Goal: Information Seeking & Learning: Learn about a topic

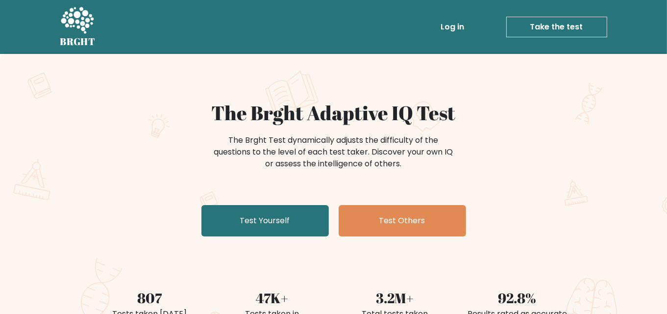
click at [450, 25] on link "Log in" at bounding box center [452, 27] width 31 height 20
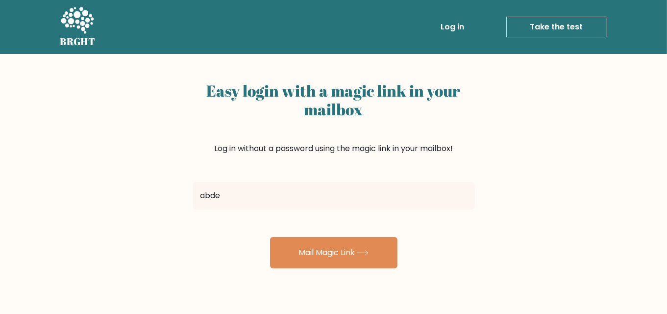
type input "[EMAIL_ADDRESS][DOMAIN_NAME]"
click at [270, 237] on button "Mail Magic Link" at bounding box center [333, 252] width 127 height 31
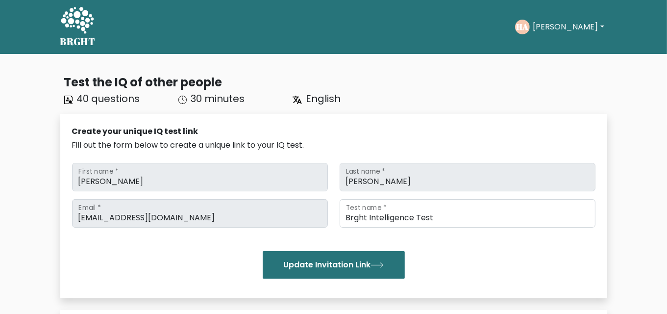
click at [82, 23] on icon at bounding box center [77, 20] width 33 height 26
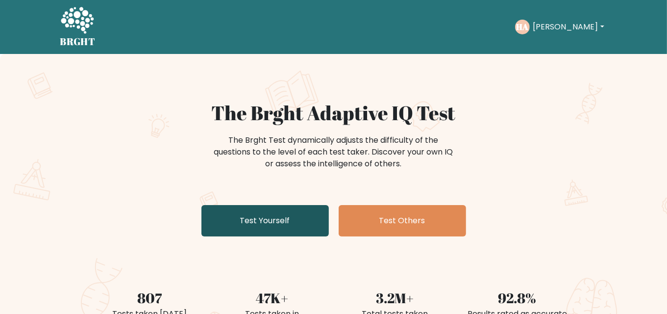
click at [302, 225] on link "Test Yourself" at bounding box center [264, 220] width 127 height 31
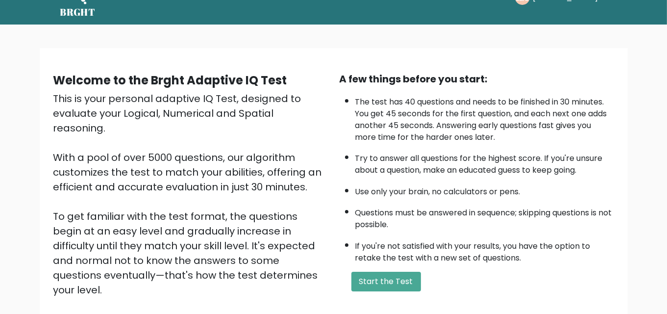
scroll to position [29, 0]
click at [399, 272] on button "Start the Test" at bounding box center [386, 282] width 70 height 20
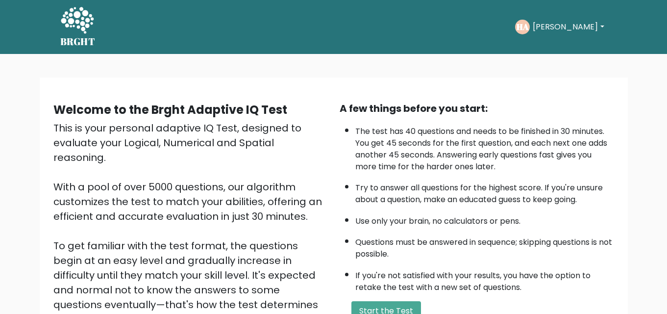
scroll to position [29, 0]
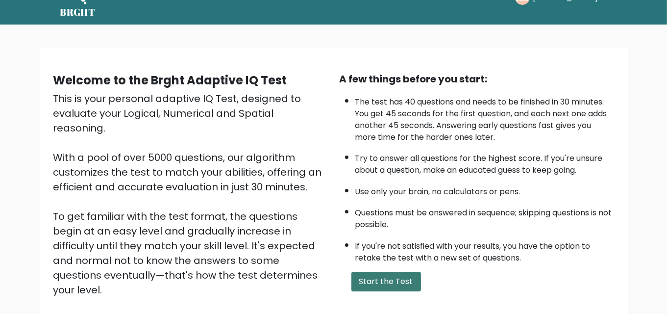
click at [395, 278] on button "Start the Test" at bounding box center [386, 282] width 70 height 20
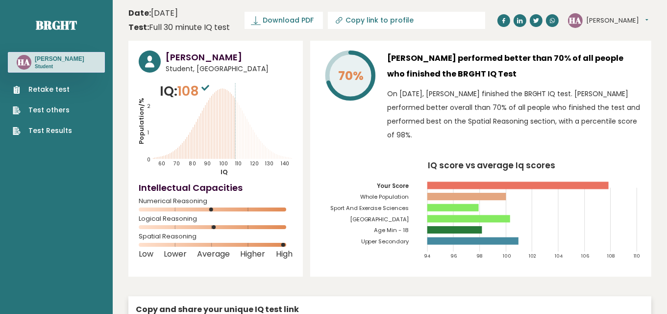
click at [68, 86] on link "Retake test" at bounding box center [42, 89] width 59 height 10
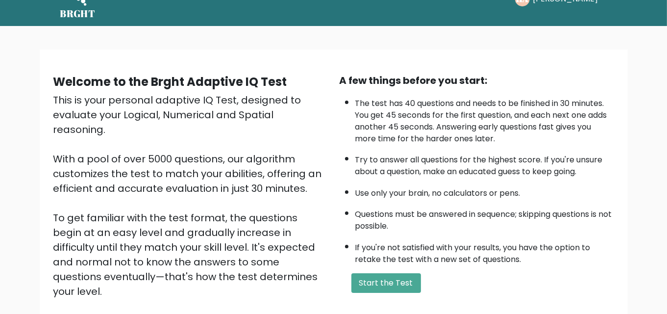
scroll to position [28, 0]
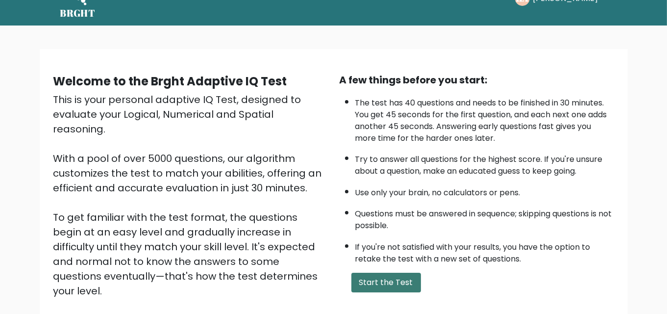
click at [405, 282] on button "Start the Test" at bounding box center [386, 283] width 70 height 20
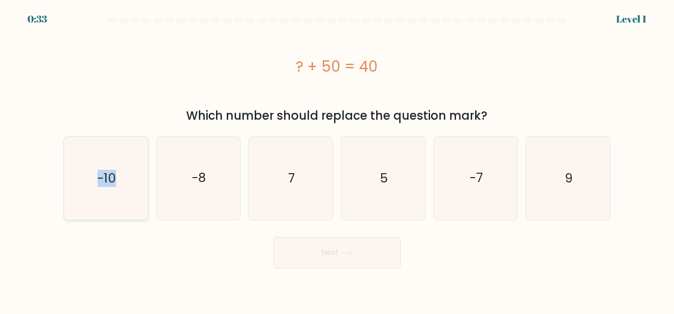
drag, startPoint x: 123, startPoint y: 168, endPoint x: 95, endPoint y: 186, distance: 33.2
click at [95, 186] on icon "-10" at bounding box center [106, 178] width 83 height 83
click at [337, 159] on input "a. -10" at bounding box center [337, 158] width 0 height 2
radio input "true"
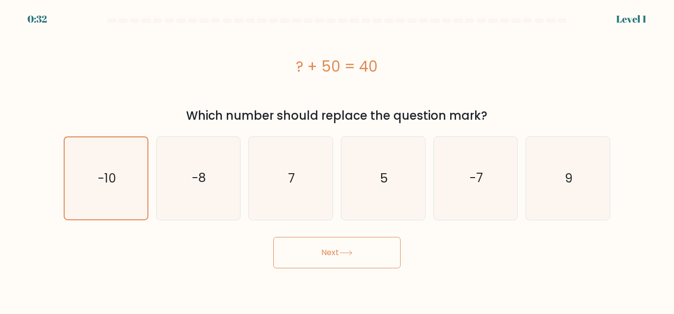
click at [311, 250] on button "Next" at bounding box center [337, 252] width 127 height 31
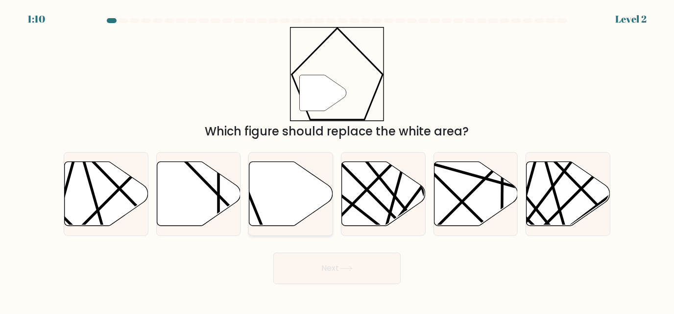
click at [276, 208] on icon at bounding box center [292, 193] width 84 height 64
click at [337, 159] on input "c." at bounding box center [337, 158] width 0 height 2
radio input "true"
click at [326, 258] on button "Next" at bounding box center [337, 267] width 127 height 31
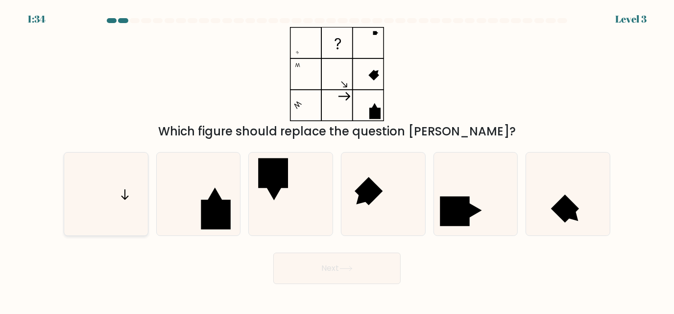
click at [100, 193] on icon at bounding box center [106, 193] width 83 height 83
click at [337, 159] on input "a." at bounding box center [337, 158] width 0 height 2
radio input "true"
click at [314, 267] on button "Next" at bounding box center [337, 267] width 127 height 31
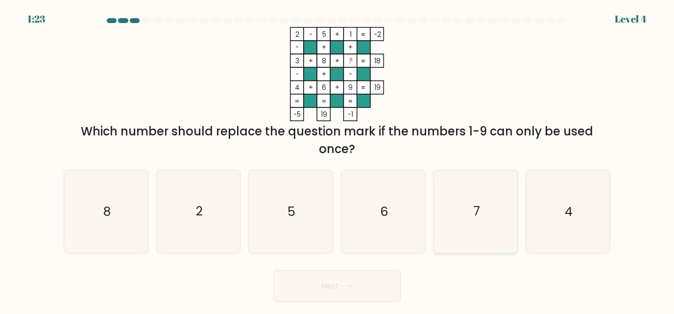
click at [484, 217] on icon "7" at bounding box center [476, 211] width 83 height 83
click at [338, 159] on input "e. 7" at bounding box center [337, 158] width 0 height 2
radio input "true"
click at [358, 285] on button "Next" at bounding box center [337, 285] width 127 height 31
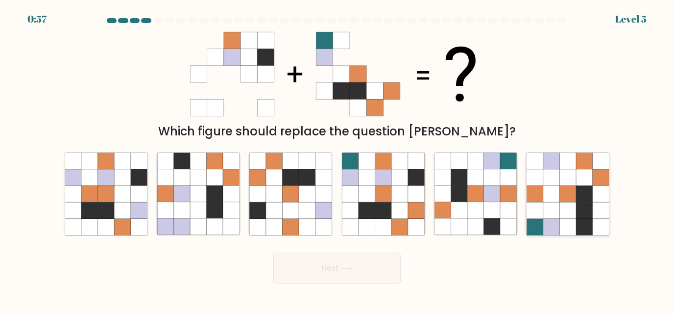
click at [539, 211] on icon at bounding box center [535, 210] width 17 height 17
click at [338, 159] on input "f." at bounding box center [337, 158] width 0 height 2
radio input "true"
click at [332, 258] on button "Next" at bounding box center [337, 267] width 127 height 31
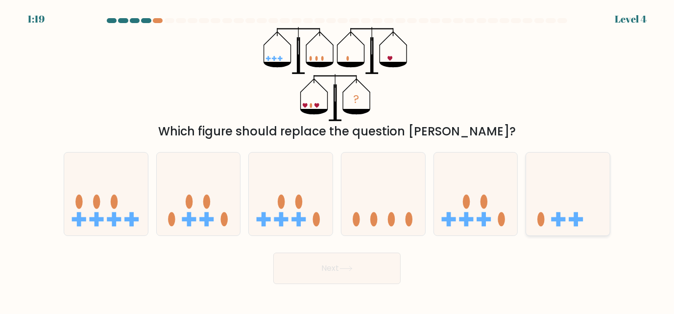
click at [579, 225] on icon at bounding box center [568, 193] width 84 height 69
click at [338, 159] on input "f." at bounding box center [337, 158] width 0 height 2
radio input "true"
click at [348, 275] on button "Next" at bounding box center [337, 267] width 127 height 31
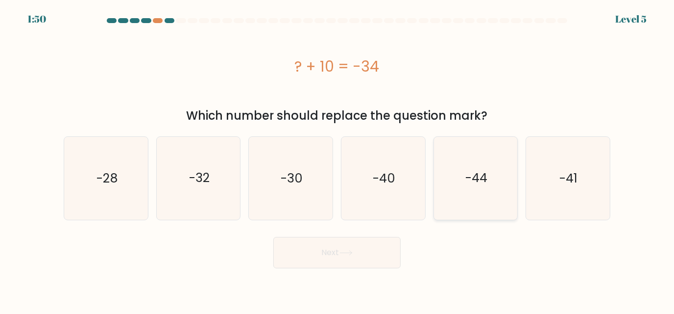
click at [450, 199] on icon "-44" at bounding box center [476, 178] width 83 height 83
click at [338, 159] on input "e. -44" at bounding box center [337, 158] width 0 height 2
radio input "true"
click at [373, 248] on button "Next" at bounding box center [337, 252] width 127 height 31
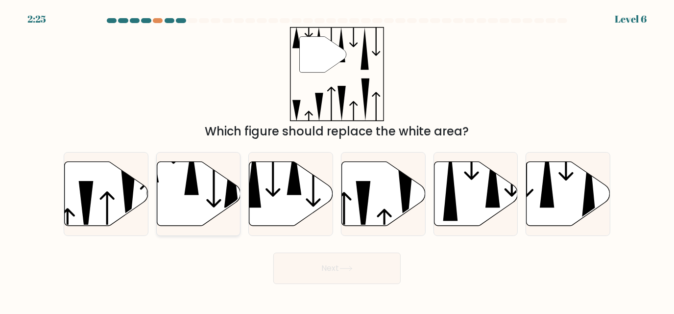
click at [188, 200] on icon at bounding box center [199, 193] width 84 height 64
click at [337, 159] on input "b." at bounding box center [337, 158] width 0 height 2
radio input "true"
click at [369, 269] on button "Next" at bounding box center [337, 267] width 127 height 31
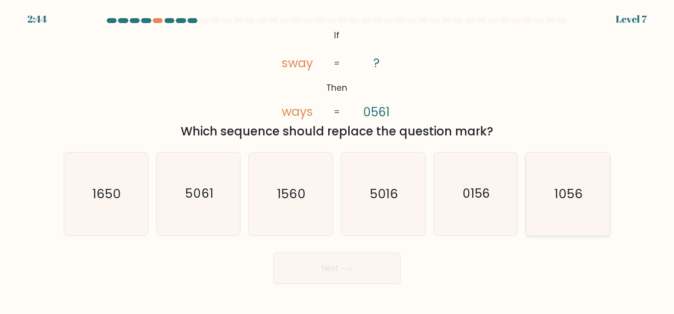
click at [530, 220] on icon "1056" at bounding box center [568, 193] width 83 height 83
click at [338, 159] on input "f. 1056" at bounding box center [337, 158] width 0 height 2
radio input "true"
click at [371, 262] on button "Next" at bounding box center [337, 267] width 127 height 31
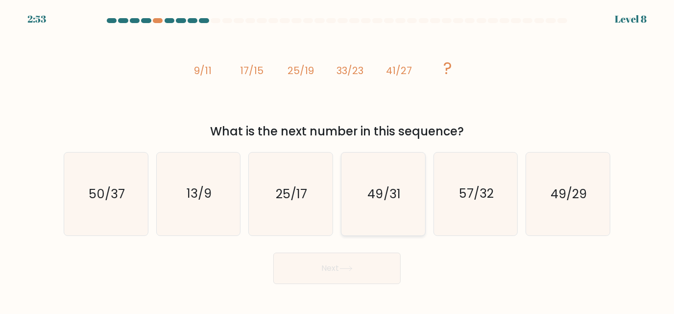
click at [386, 212] on icon "49/31" at bounding box center [383, 193] width 83 height 83
click at [338, 159] on input "d. 49/31" at bounding box center [337, 158] width 0 height 2
radio input "true"
click at [380, 263] on button "Next" at bounding box center [337, 267] width 127 height 31
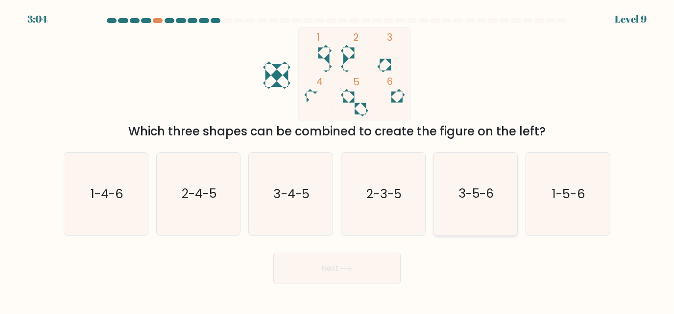
click at [483, 194] on text "3-5-6" at bounding box center [477, 193] width 36 height 17
click at [338, 159] on input "e. 3-5-6" at bounding box center [337, 158] width 0 height 2
radio input "true"
click at [348, 272] on button "Next" at bounding box center [337, 267] width 127 height 31
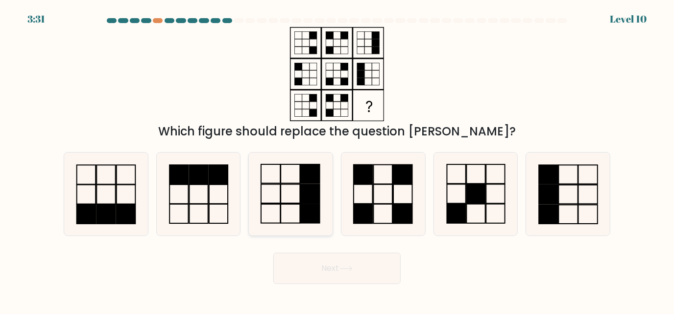
click at [271, 199] on icon at bounding box center [291, 193] width 83 height 83
click at [337, 159] on input "c." at bounding box center [337, 158] width 0 height 2
radio input "true"
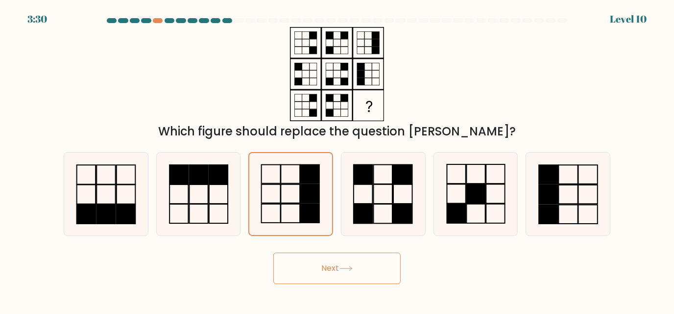
click at [346, 271] on icon at bounding box center [346, 268] width 13 height 5
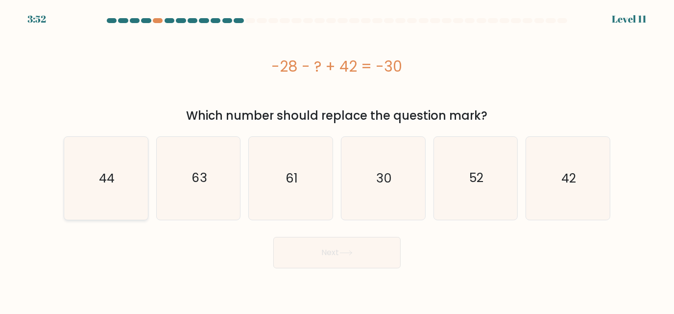
click at [111, 206] on icon "44" at bounding box center [106, 178] width 83 height 83
click at [337, 159] on input "a. 44" at bounding box center [337, 158] width 0 height 2
radio input "true"
click at [350, 255] on button "Next" at bounding box center [337, 252] width 127 height 31
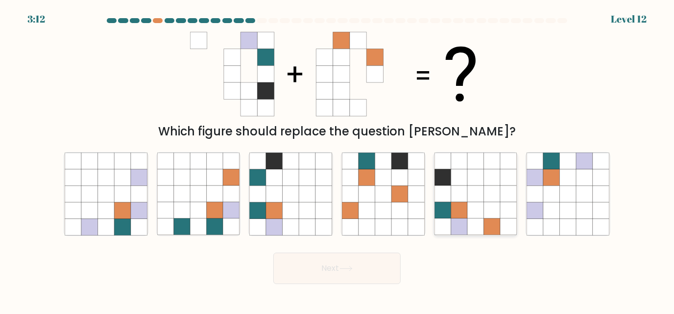
click at [445, 225] on icon at bounding box center [443, 227] width 17 height 17
click at [338, 159] on input "e." at bounding box center [337, 158] width 0 height 2
radio input "true"
click at [379, 265] on button "Next" at bounding box center [337, 267] width 127 height 31
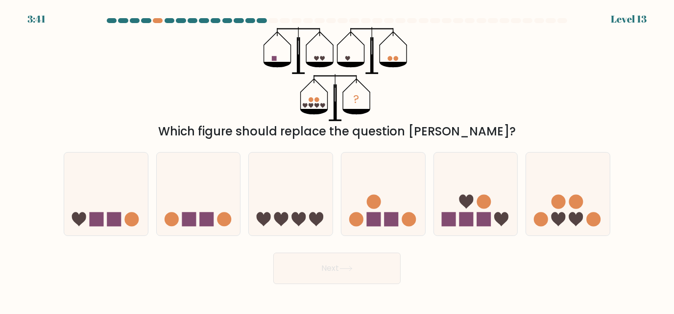
click at [379, 265] on button "Next" at bounding box center [337, 267] width 127 height 31
click at [223, 181] on icon at bounding box center [199, 193] width 84 height 69
click at [337, 159] on input "b." at bounding box center [337, 158] width 0 height 2
radio input "true"
click at [312, 273] on button "Next" at bounding box center [337, 267] width 127 height 31
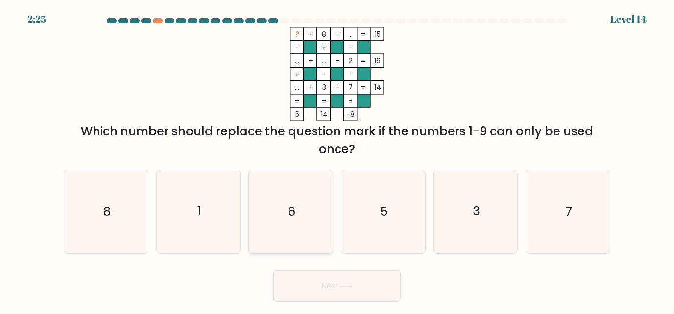
click at [290, 207] on text "6" at bounding box center [292, 211] width 8 height 17
click at [337, 159] on input "c. 6" at bounding box center [337, 158] width 0 height 2
radio input "true"
click at [320, 285] on button "Next" at bounding box center [337, 285] width 127 height 31
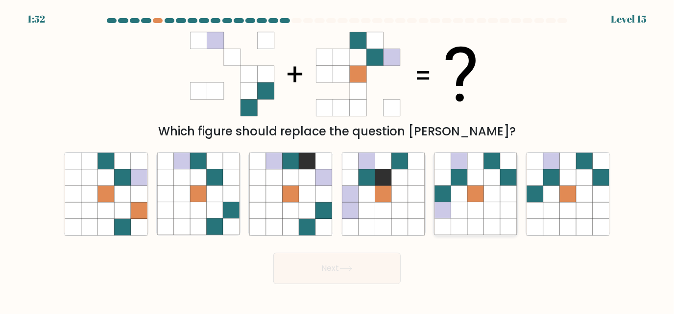
click at [484, 186] on icon at bounding box center [492, 194] width 17 height 17
click at [338, 159] on input "e." at bounding box center [337, 158] width 0 height 2
radio input "true"
click at [360, 263] on button "Next" at bounding box center [337, 267] width 127 height 31
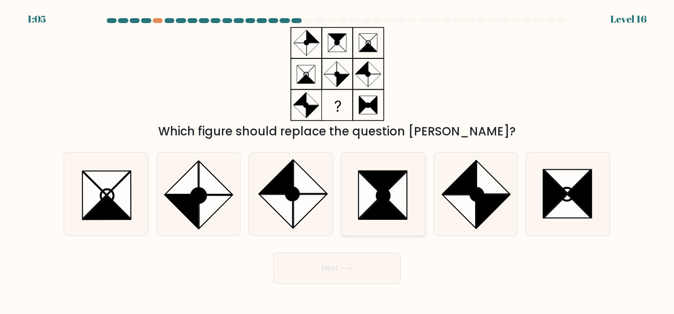
click at [418, 204] on icon at bounding box center [383, 193] width 83 height 83
click at [338, 159] on input "d." at bounding box center [337, 158] width 0 height 2
radio input "true"
click at [369, 270] on button "Next" at bounding box center [337, 267] width 127 height 31
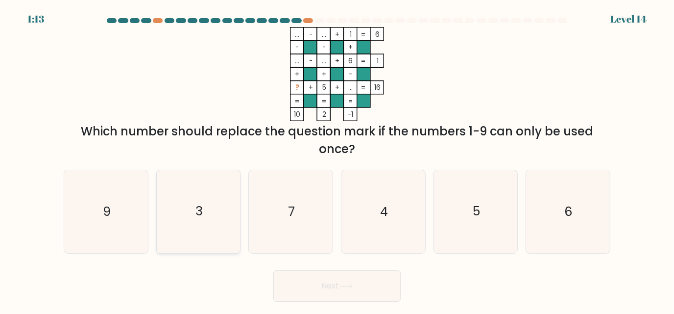
click at [191, 213] on icon "3" at bounding box center [198, 211] width 83 height 83
click at [337, 159] on input "b. 3" at bounding box center [337, 158] width 0 height 2
radio input "true"
click at [348, 290] on button "Next" at bounding box center [337, 285] width 127 height 31
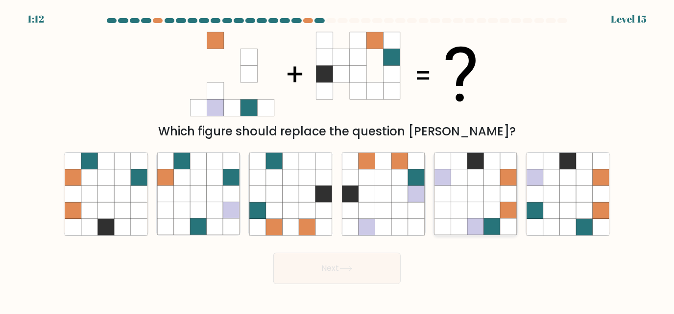
click at [448, 225] on icon at bounding box center [443, 227] width 17 height 17
click at [338, 159] on input "e." at bounding box center [337, 158] width 0 height 2
radio input "true"
click at [340, 267] on button "Next" at bounding box center [337, 267] width 127 height 31
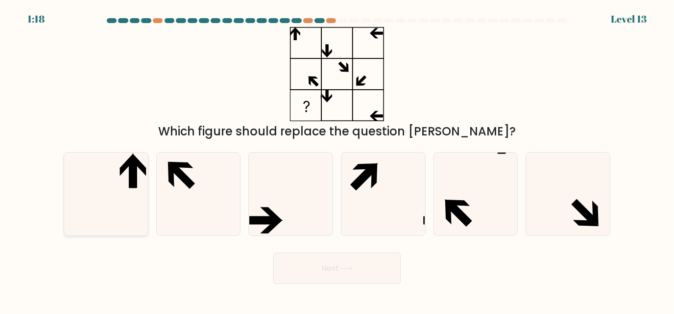
click at [81, 191] on icon at bounding box center [106, 193] width 83 height 83
click at [337, 159] on input "a." at bounding box center [337, 158] width 0 height 2
radio input "true"
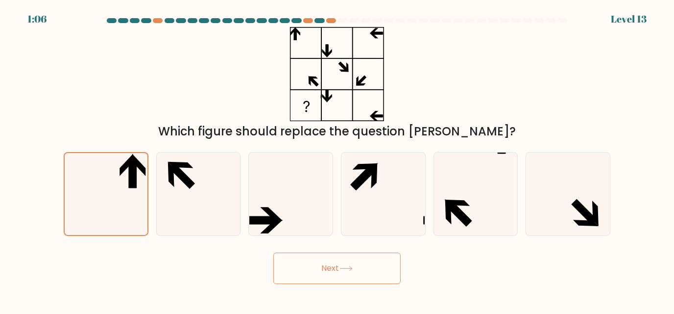
click at [318, 258] on button "Next" at bounding box center [337, 267] width 127 height 31
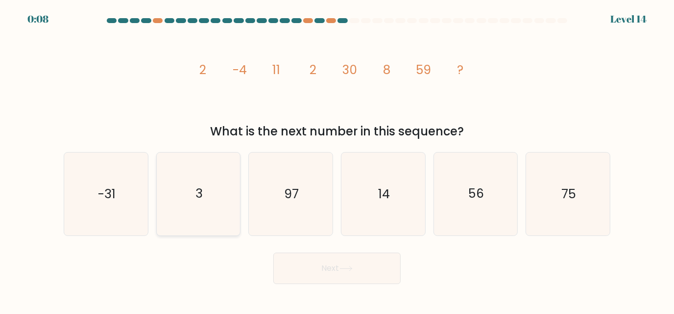
click at [199, 232] on icon "3" at bounding box center [198, 193] width 83 height 83
click at [337, 159] on input "b. 3" at bounding box center [337, 158] width 0 height 2
radio input "true"
click at [375, 262] on button "Next" at bounding box center [337, 267] width 127 height 31
